Goal: Transaction & Acquisition: Purchase product/service

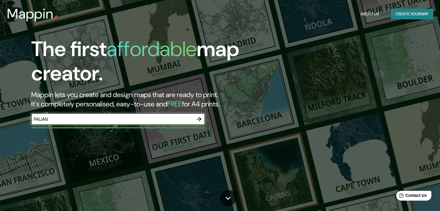
type input "PAIJAN"
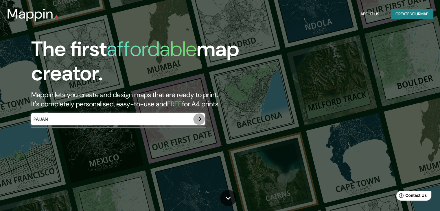
click at [197, 121] on icon "button" at bounding box center [199, 119] width 7 height 7
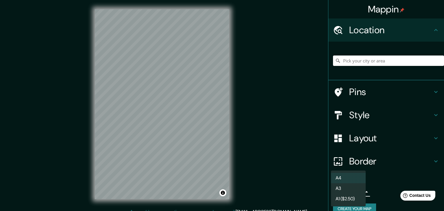
click at [359, 192] on body "Mappin Location Pins Style Layout Border Choose a border. Hint : you can make l…" at bounding box center [222, 105] width 444 height 211
click at [358, 191] on li "A3" at bounding box center [348, 188] width 35 height 10
type input "a4"
